Goal: Task Accomplishment & Management: Complete application form

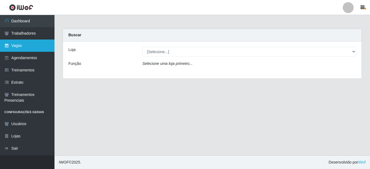
click at [16, 45] on link "Vagas" at bounding box center [27, 45] width 54 height 12
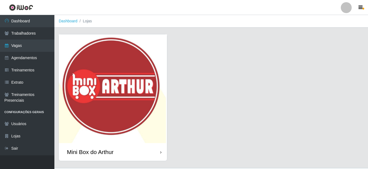
click at [103, 69] on img at bounding box center [113, 88] width 108 height 109
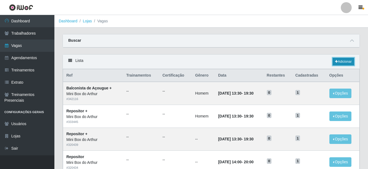
click at [346, 64] on link "Adicionar" at bounding box center [344, 62] width 22 height 8
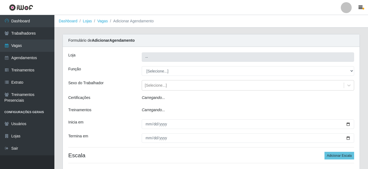
type input "Mini Box do Arthur"
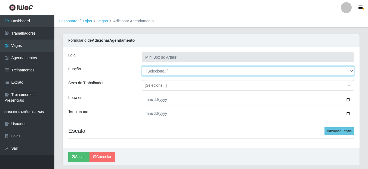
click at [193, 71] on select "[Selecione...] ASG ASG + ASG ++ Balconista de Açougue Balconista de Açougue + B…" at bounding box center [248, 71] width 213 height 10
select select "124"
click at [142, 66] on select "[Selecione...] ASG ASG + ASG ++ Balconista de Açougue Balconista de Açougue + B…" at bounding box center [248, 71] width 213 height 10
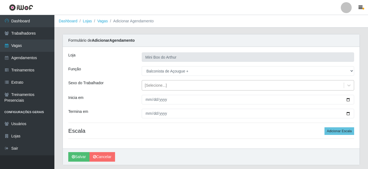
click at [159, 87] on div "[Selecione...]" at bounding box center [156, 85] width 22 height 6
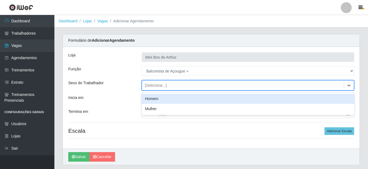
click at [160, 98] on div "Homem" at bounding box center [248, 99] width 213 height 10
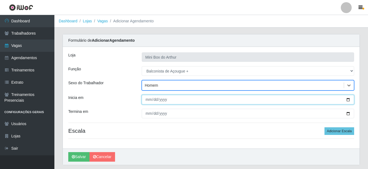
click at [346, 100] on input "Inicia em" at bounding box center [248, 100] width 213 height 10
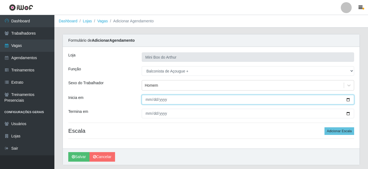
type input "[DATE]"
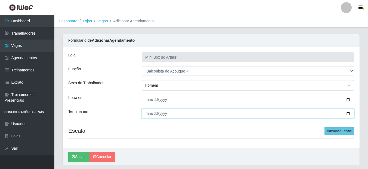
click at [347, 113] on input "Termina em" at bounding box center [248, 114] width 213 height 10
type input "[DATE]"
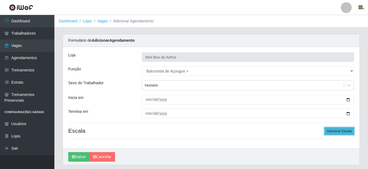
click at [337, 133] on button "Adicionar Escala" at bounding box center [340, 131] width 30 height 8
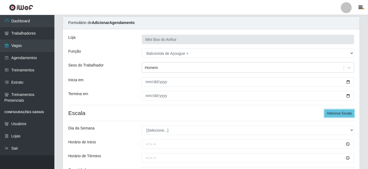
scroll to position [27, 0]
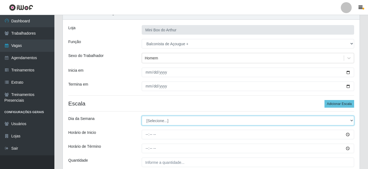
click at [167, 122] on select "[Selecione...] Segunda Terça Quarta Quinta Sexta Sábado Domingo" at bounding box center [248, 121] width 213 height 10
select select "6"
click at [142, 116] on select "[Selecione...] Segunda Terça Quarta Quinta Sexta Sábado Domingo" at bounding box center [248, 121] width 213 height 10
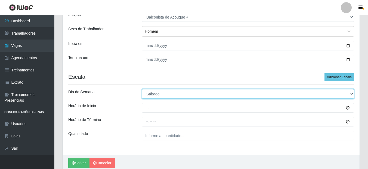
scroll to position [54, 0]
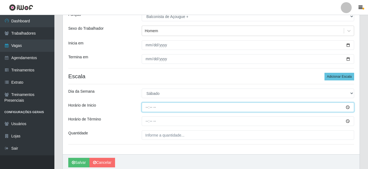
click at [348, 108] on input "Horário de Inicio" at bounding box center [248, 107] width 213 height 10
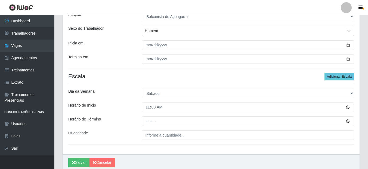
type input "11:00"
click at [222, 68] on div "Loja Mini Box do Arthur Função [Selecione...] ASG ASG + ASG ++ Balconista de Aç…" at bounding box center [211, 73] width 297 height 162
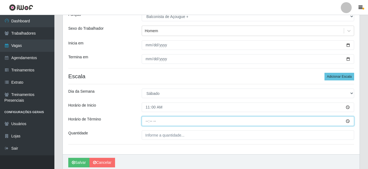
click at [346, 119] on input "Horário de Término" at bounding box center [248, 121] width 213 height 10
type input "17:00"
click at [212, 119] on input "17:00" at bounding box center [248, 121] width 213 height 10
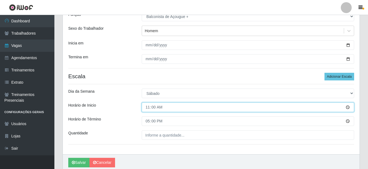
click at [205, 108] on input "11:00" at bounding box center [248, 107] width 213 height 10
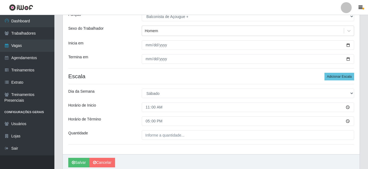
click at [129, 86] on div "Loja Mini Box do Arthur Função [Selecione...] ASG ASG + ASG ++ Balconista de Aç…" at bounding box center [211, 73] width 297 height 162
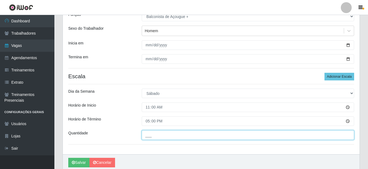
click at [333, 133] on input "___" at bounding box center [248, 135] width 213 height 10
type input "001"
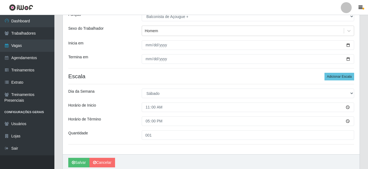
click at [122, 90] on div "Dia da Semana" at bounding box center [100, 93] width 73 height 10
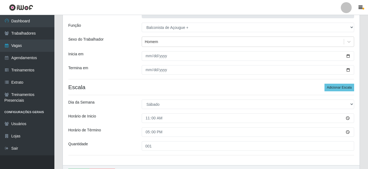
scroll to position [76, 0]
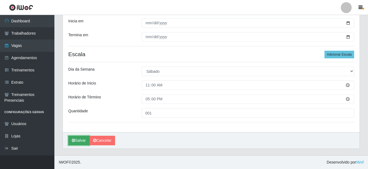
click at [81, 142] on button "Salvar" at bounding box center [78, 141] width 21 height 10
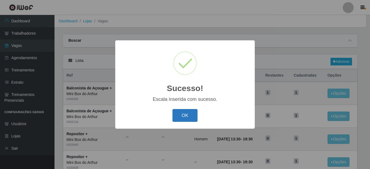
click at [190, 116] on button "OK" at bounding box center [184, 115] width 25 height 13
